Goal: Find specific page/section: Find specific page/section

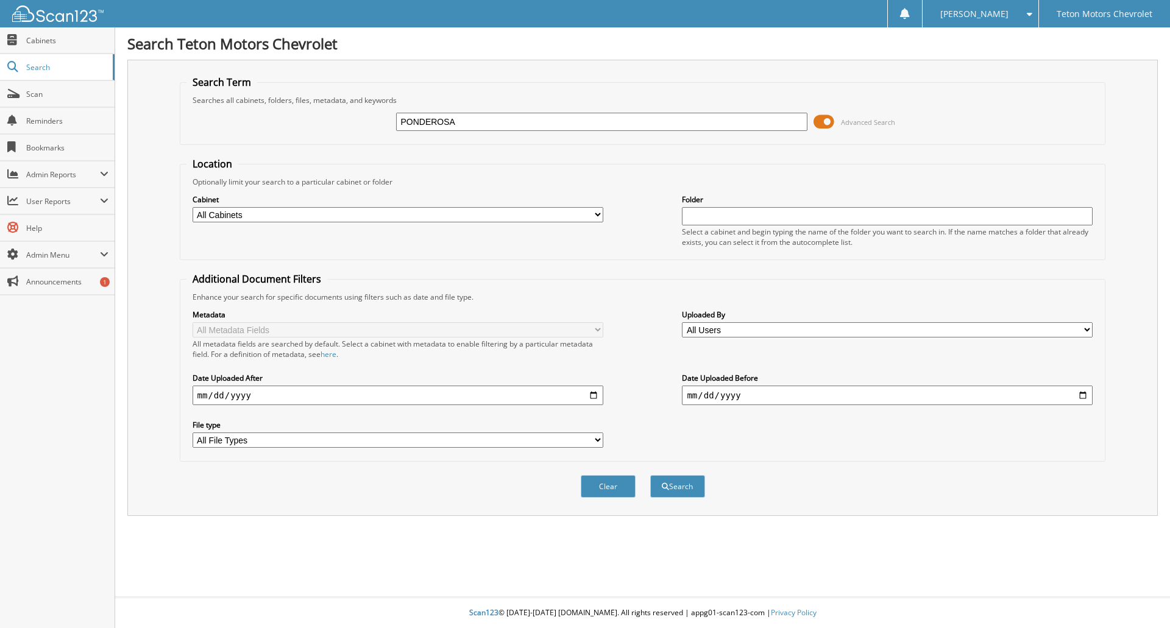
type input "PONDEROSA"
click at [650, 475] on button "Search" at bounding box center [677, 486] width 55 height 23
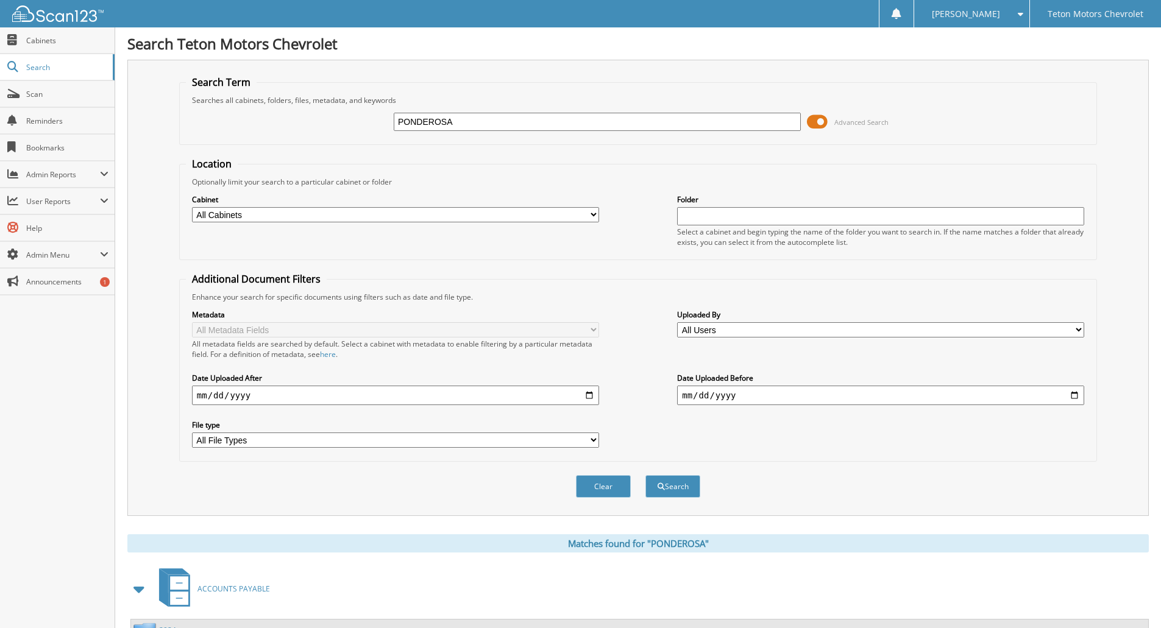
drag, startPoint x: 1022, startPoint y: 189, endPoint x: 1024, endPoint y: 203, distance: 14.1
click at [1026, 188] on div "Cabinet All Cabinets ACCOUNTS PAYABLE CAR DEALS DAVE DEAD DEALS DO NOT UPLOAD" at bounding box center [638, 220] width 904 height 66
